Goal: Entertainment & Leisure: Consume media (video, audio)

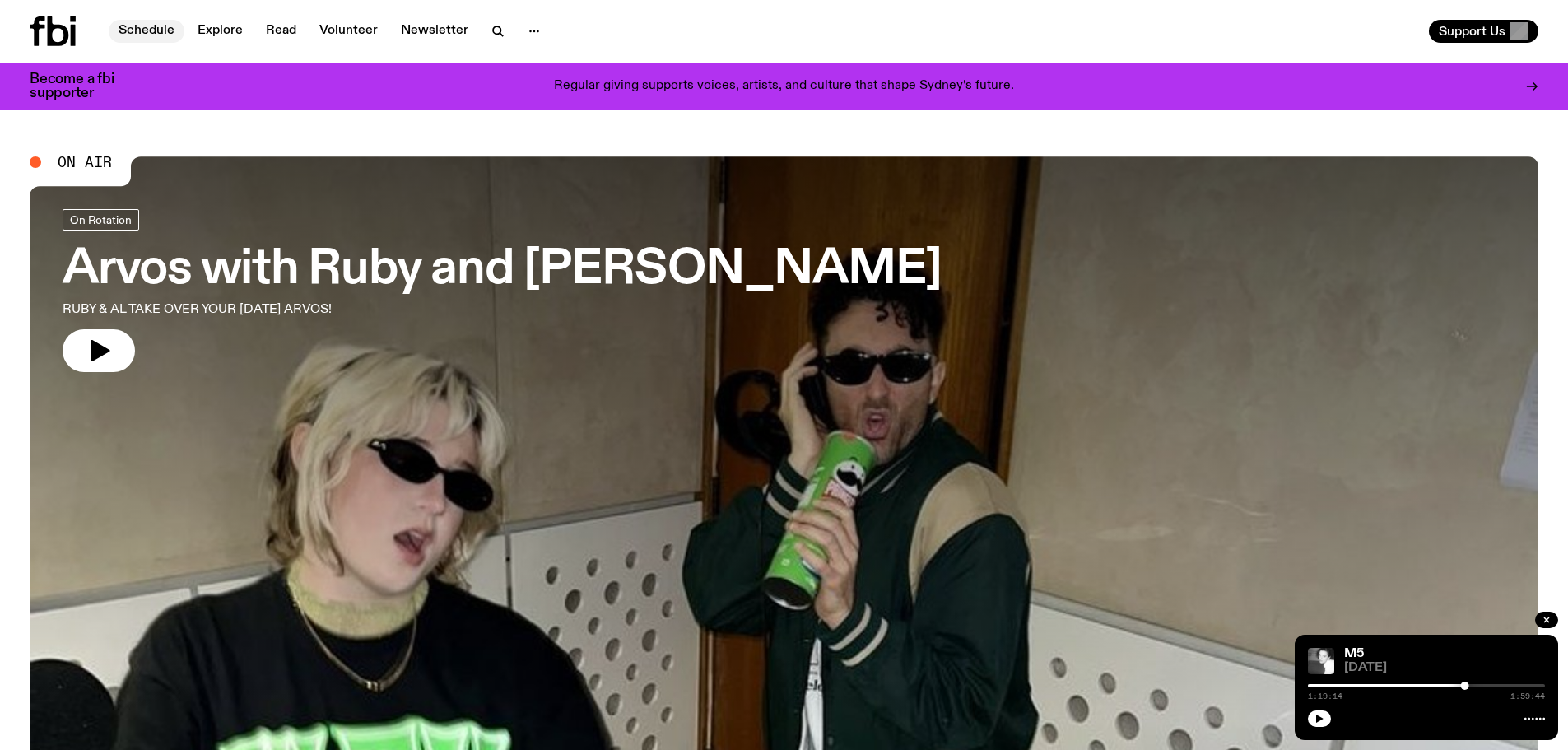
click at [156, 23] on link "Schedule" at bounding box center [146, 31] width 76 height 23
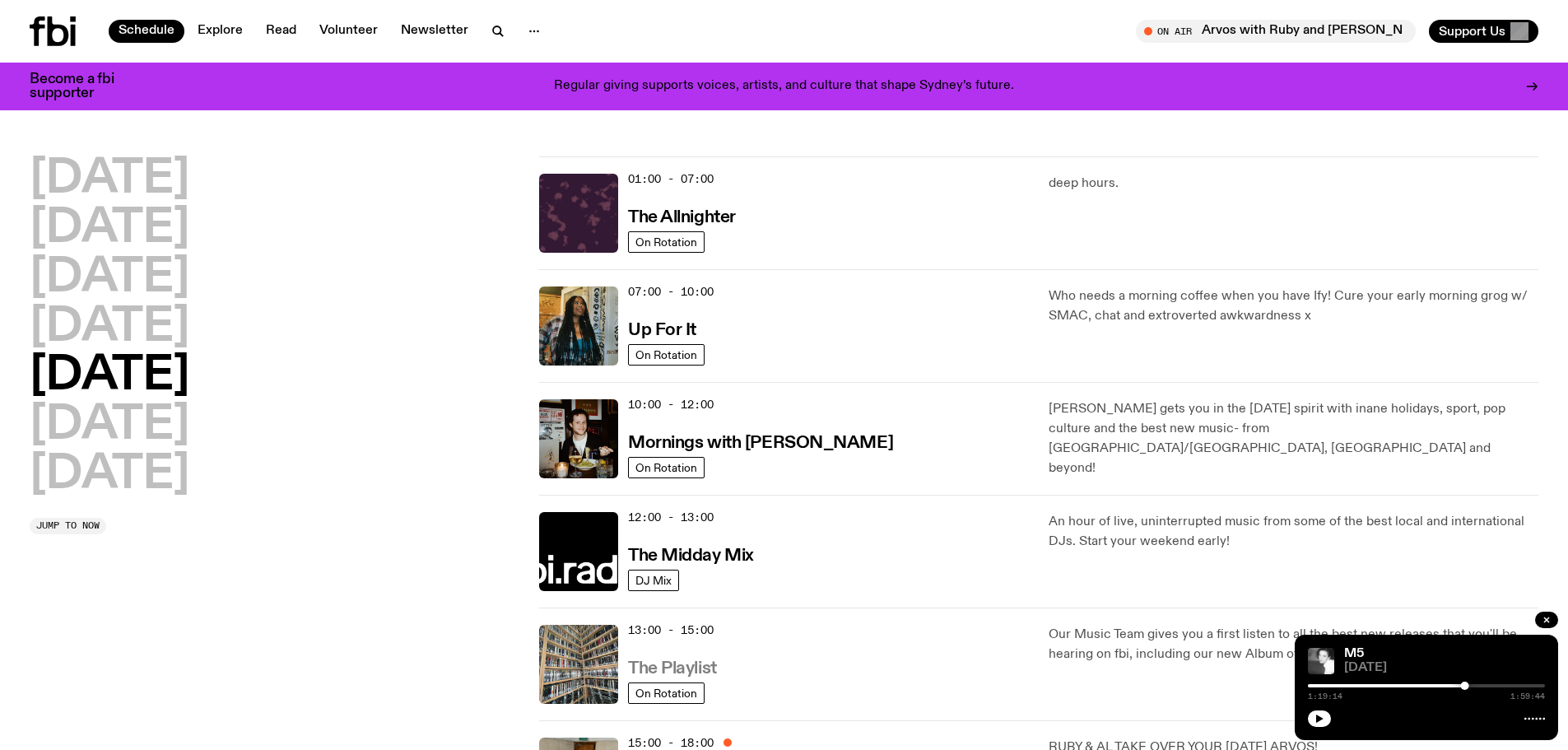
click at [668, 663] on h3 "The Playlist" at bounding box center [672, 669] width 89 height 17
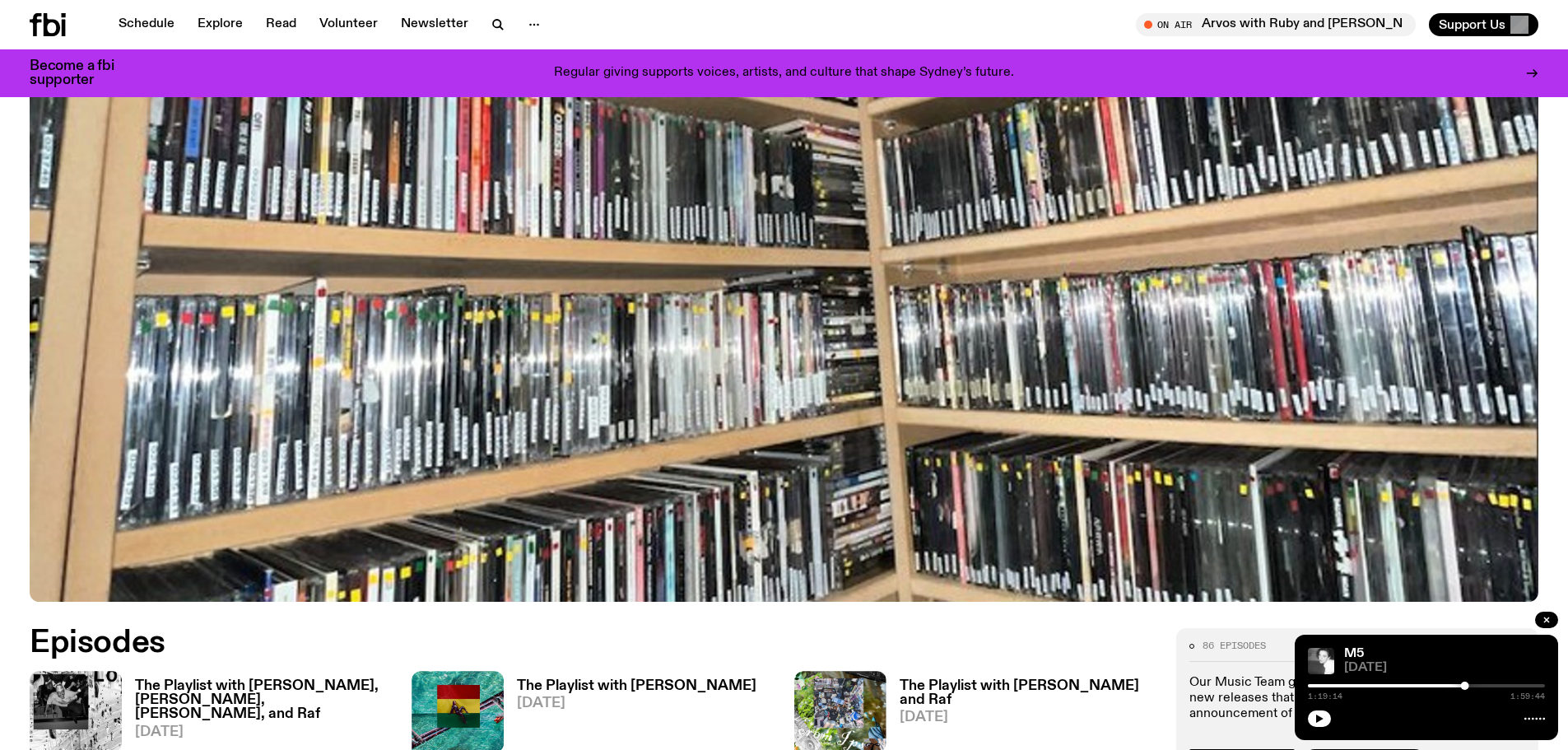
scroll to position [974, 0]
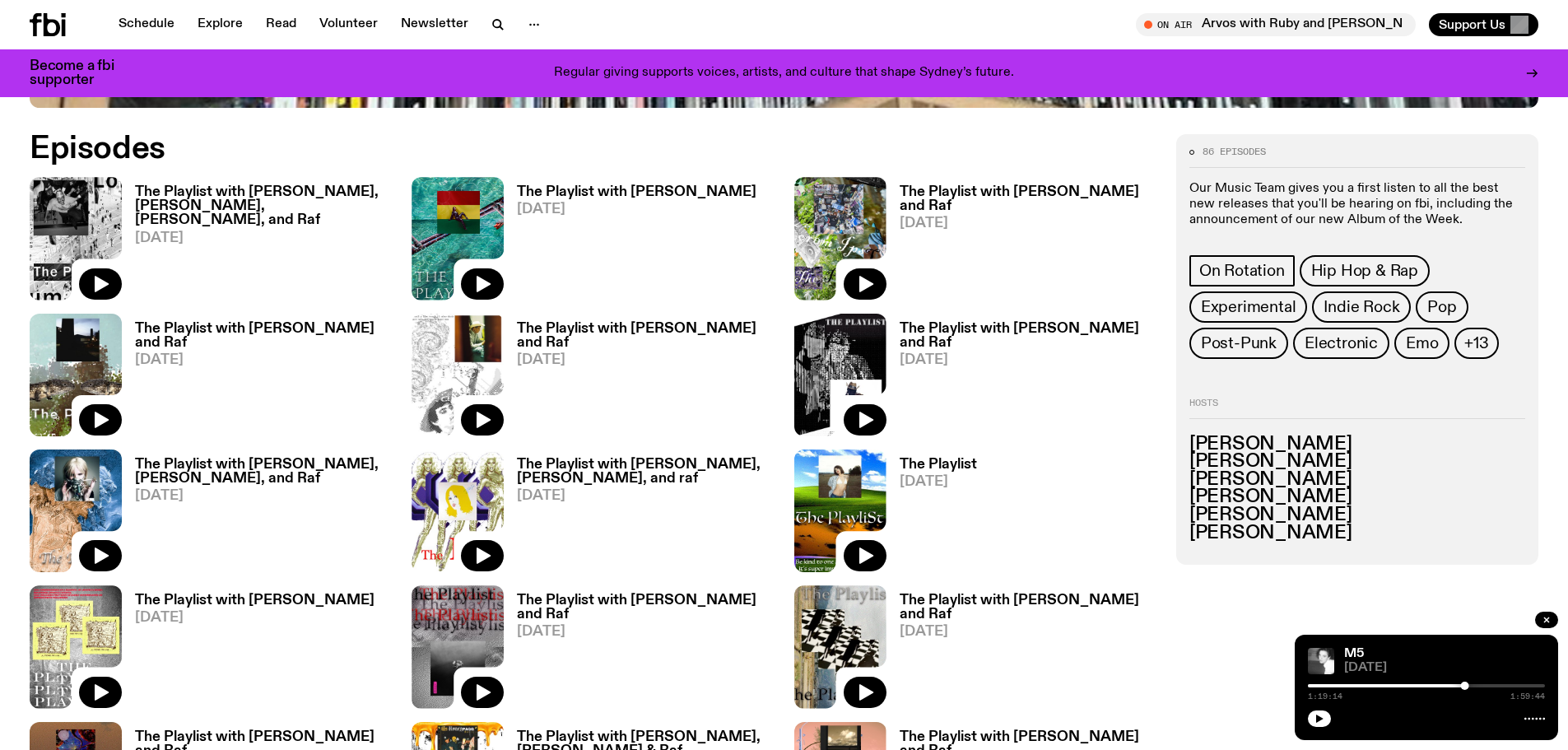
click at [270, 191] on h3 "The Playlist with [PERSON_NAME], [PERSON_NAME], [PERSON_NAME], and Raf" at bounding box center [263, 206] width 257 height 42
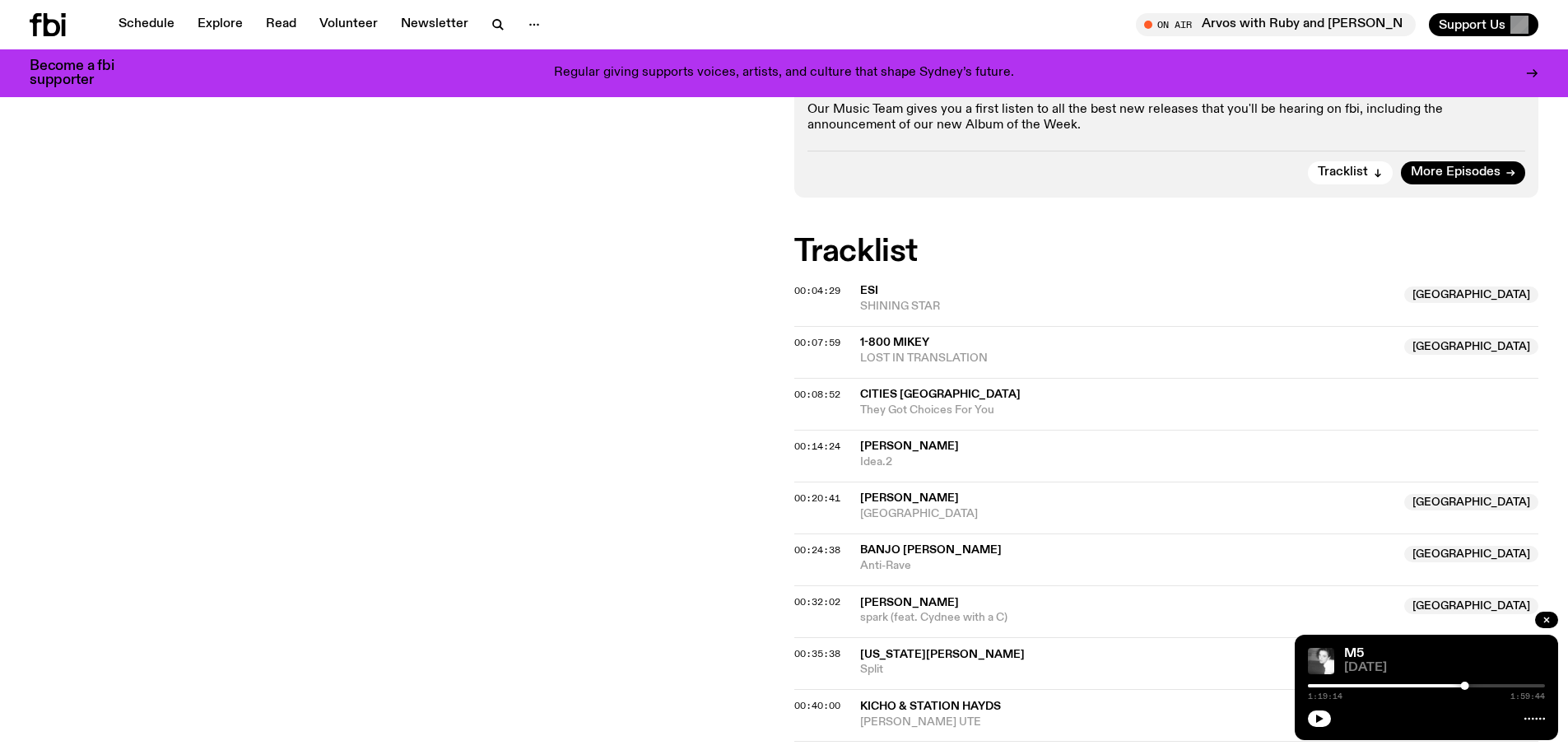
scroll to position [235, 0]
